Goal: Task Accomplishment & Management: Manage account settings

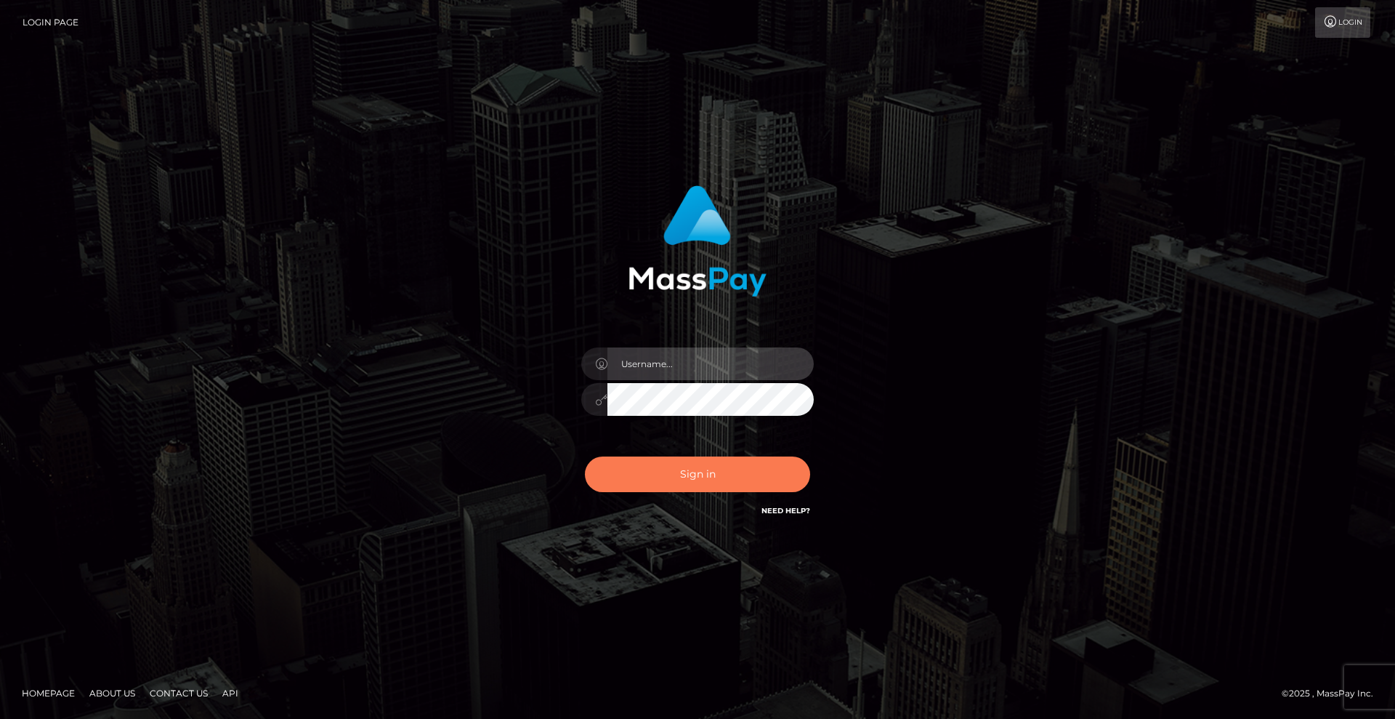
type input "[DEMOGRAPHIC_DATA]"
click at [732, 472] on button "Sign in" at bounding box center [697, 474] width 225 height 36
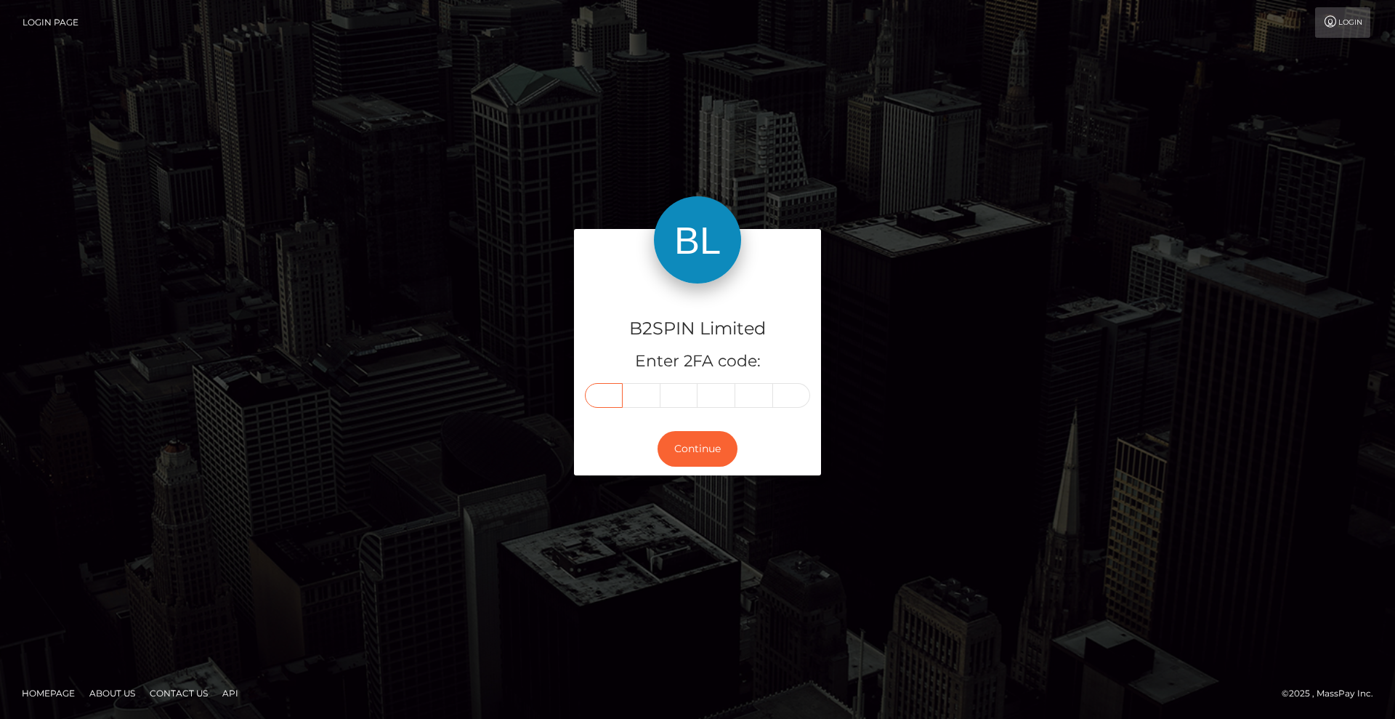
click at [605, 395] on input "text" at bounding box center [604, 395] width 38 height 25
type input "2"
type input "8"
type input "2"
type input "7"
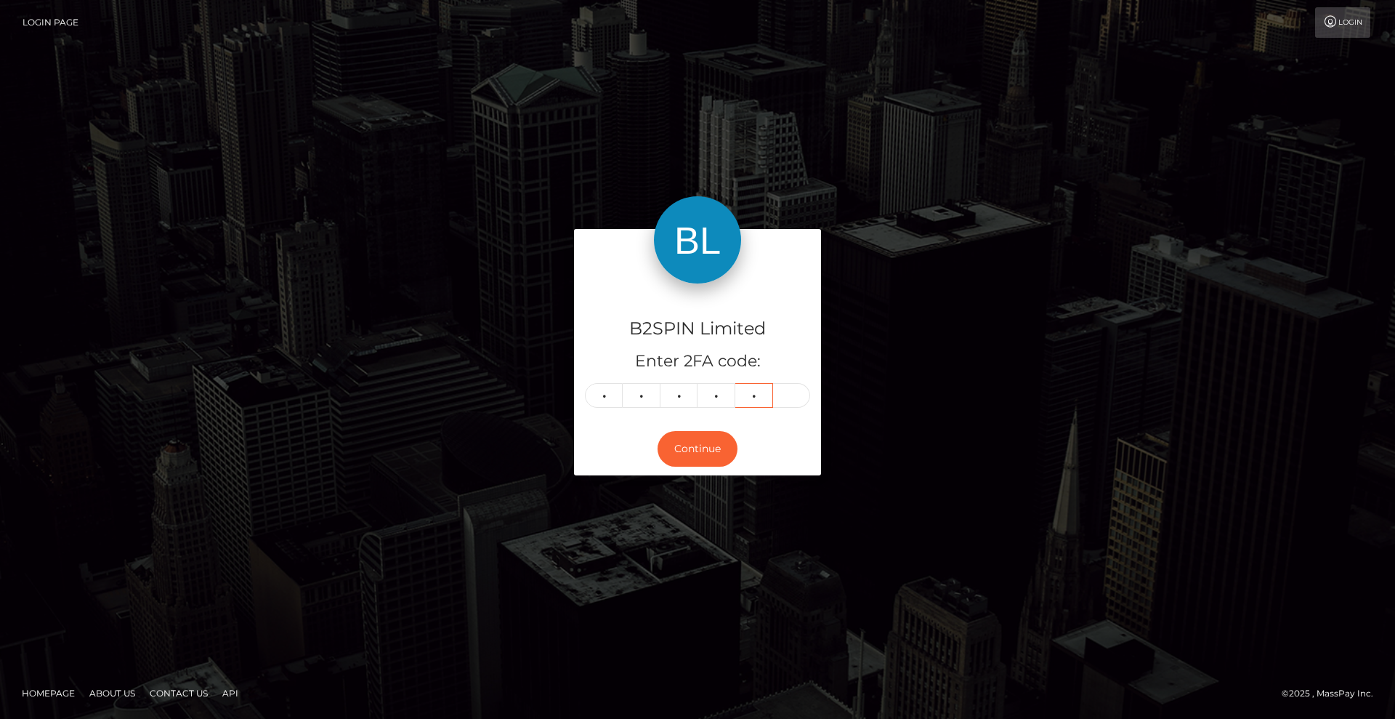
type input "4"
type input "2"
click at [714, 442] on button "Continue" at bounding box center [698, 449] width 80 height 36
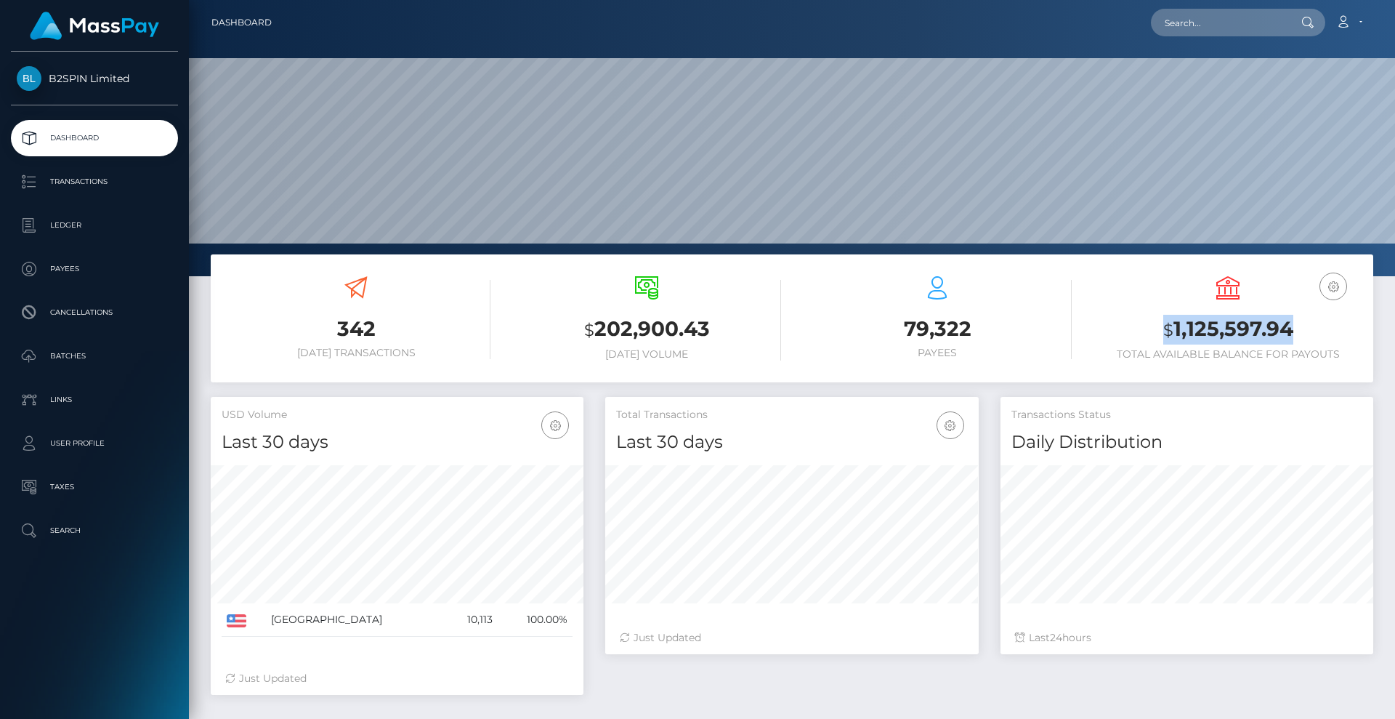
scroll to position [258, 373]
drag, startPoint x: 1312, startPoint y: 332, endPoint x: 1149, endPoint y: 324, distance: 163.0
click at [1149, 324] on h3 "$ 1,125,597.94" at bounding box center [1228, 330] width 269 height 30
copy h3 "$ 1,125,597.94"
